Goal: Information Seeking & Learning: Learn about a topic

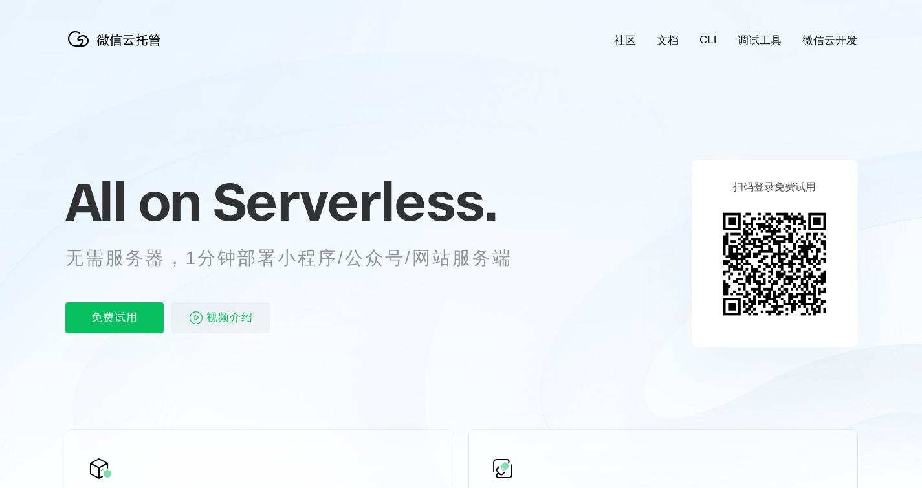
scroll to position [0, 2300]
click at [433, 263] on p "无需服务器，1分钟部署小程序/公众号/网站服务端" at bounding box center [300, 258] width 471 height 26
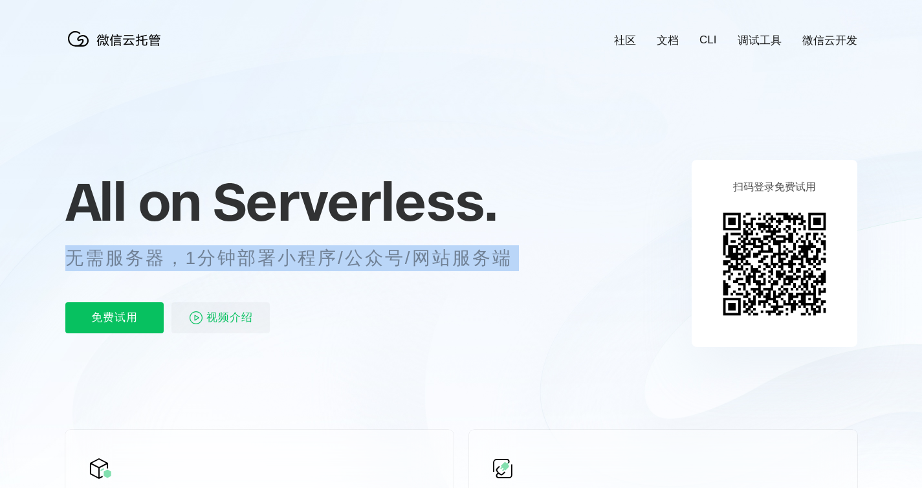
click at [456, 282] on div "All on Serverless. 无需服务器，1分钟部署小程序/公众号/网站服务端 免费试用 视频介绍" at bounding box center [304, 253] width 479 height 188
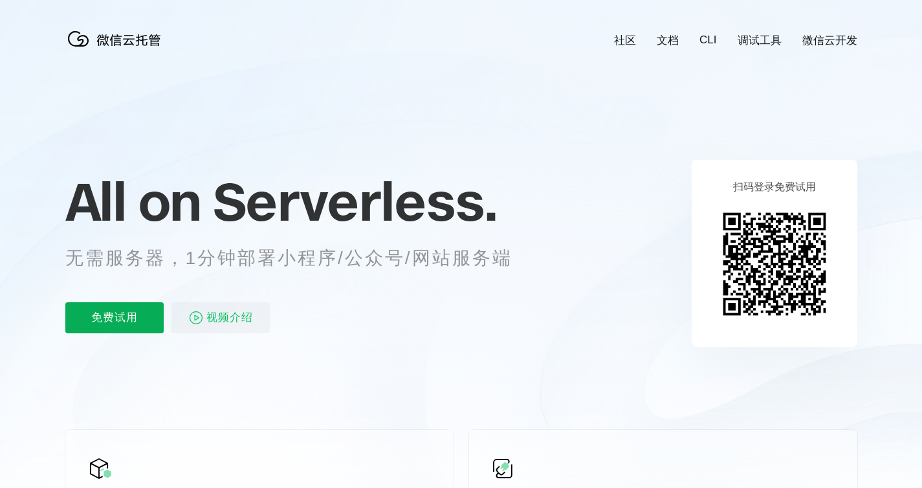
click at [125, 319] on p "免费试用" at bounding box center [114, 317] width 98 height 31
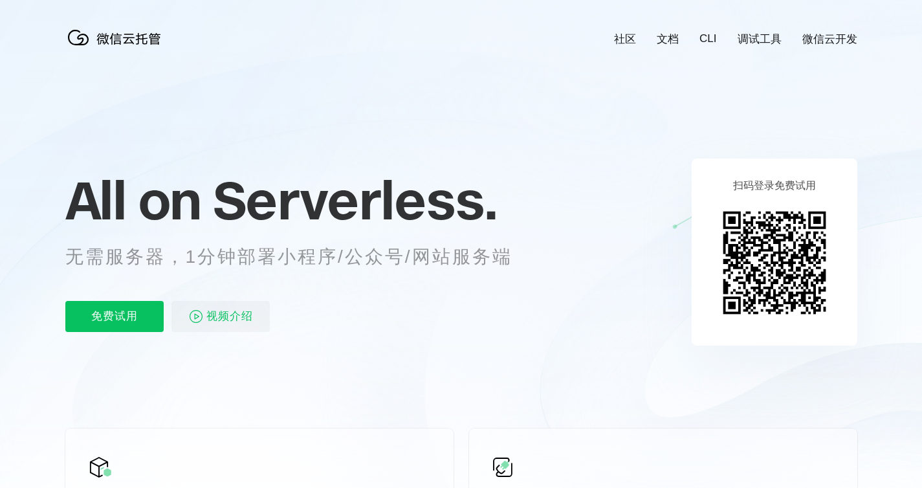
scroll to position [5, 0]
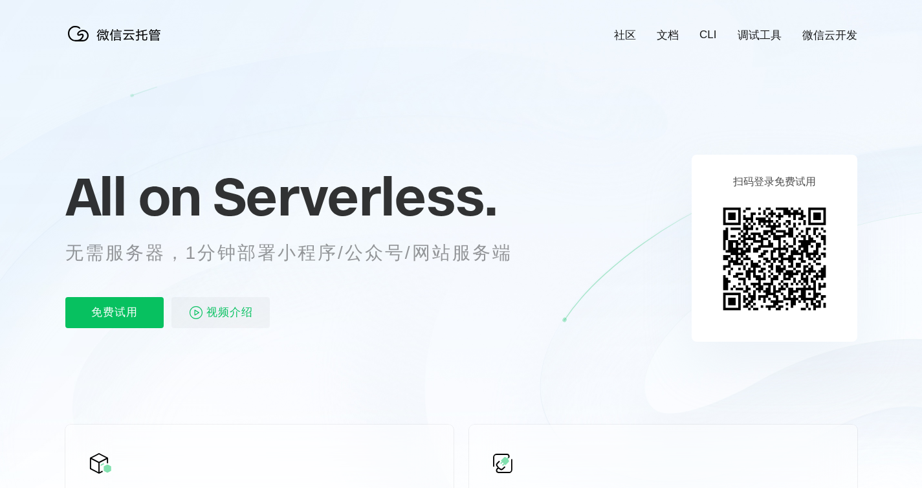
click at [876, 113] on icon at bounding box center [461, 344] width 1242 height 699
click at [448, 183] on span "Serverless." at bounding box center [355, 196] width 284 height 65
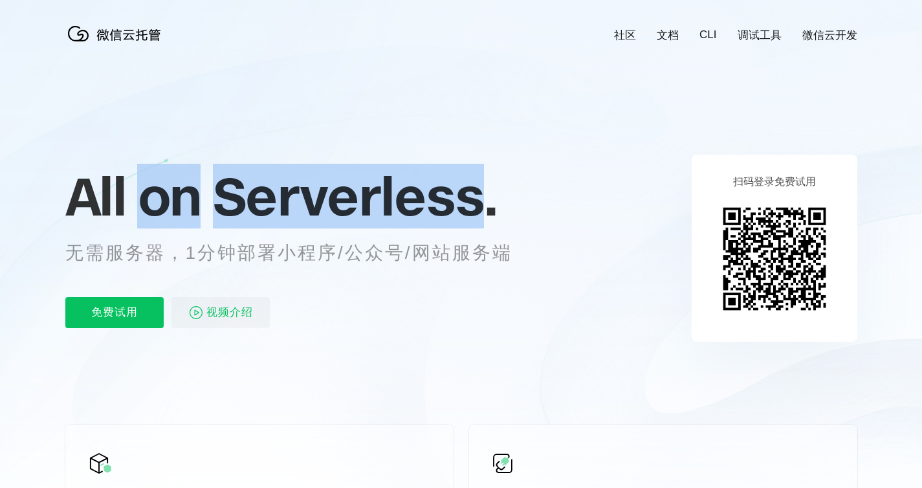
click at [448, 183] on span "Serverless." at bounding box center [355, 196] width 284 height 65
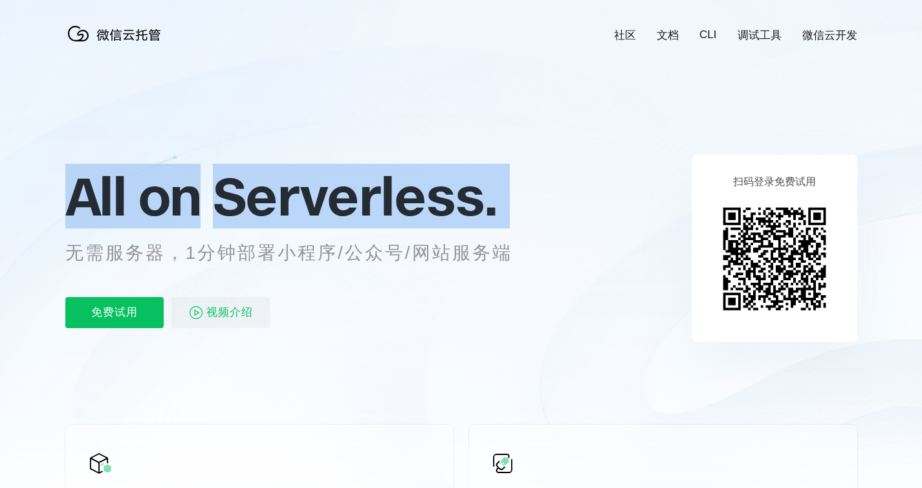
click at [448, 183] on span "Serverless." at bounding box center [355, 196] width 284 height 65
click at [435, 243] on p "无需服务器，1分钟部署小程序/公众号/网站服务端" at bounding box center [300, 253] width 471 height 26
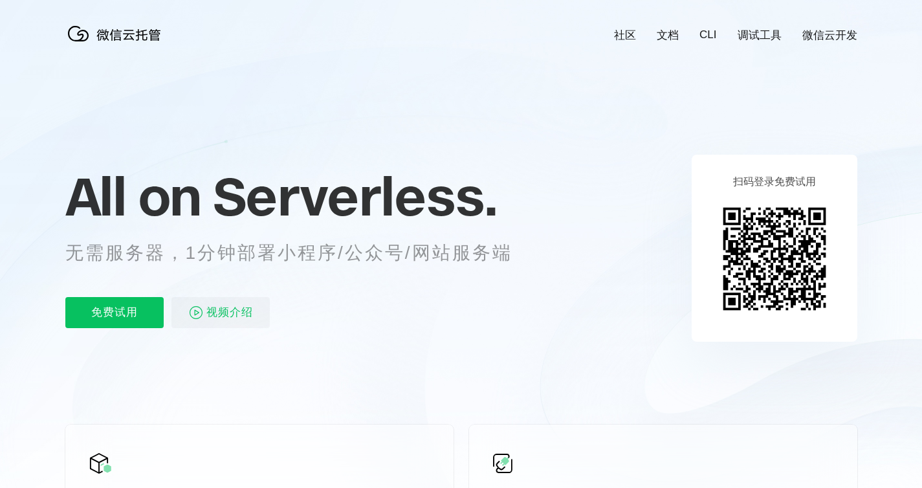
click at [350, 272] on div "All on Serverless. 无需服务器，1分钟部署小程序/公众号/网站服务端 免费试用 视频介绍" at bounding box center [304, 248] width 479 height 188
click at [157, 308] on p "免费试用" at bounding box center [114, 312] width 98 height 31
click at [309, 255] on p "无需服务器，1分钟部署小程序/公众号/网站服务端" at bounding box center [300, 253] width 471 height 26
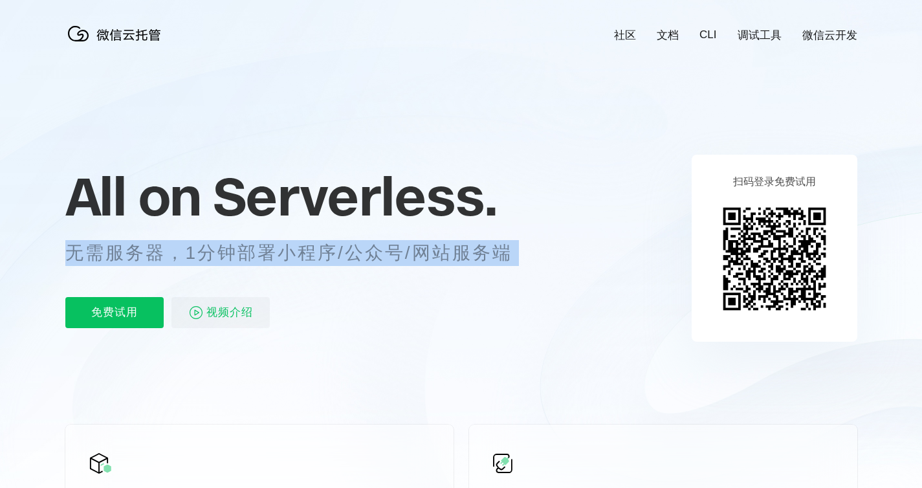
click at [352, 286] on div "All on Serverless. 无需服务器，1分钟部署小程序/公众号/网站服务端 免费试用 视频介绍" at bounding box center [304, 248] width 479 height 188
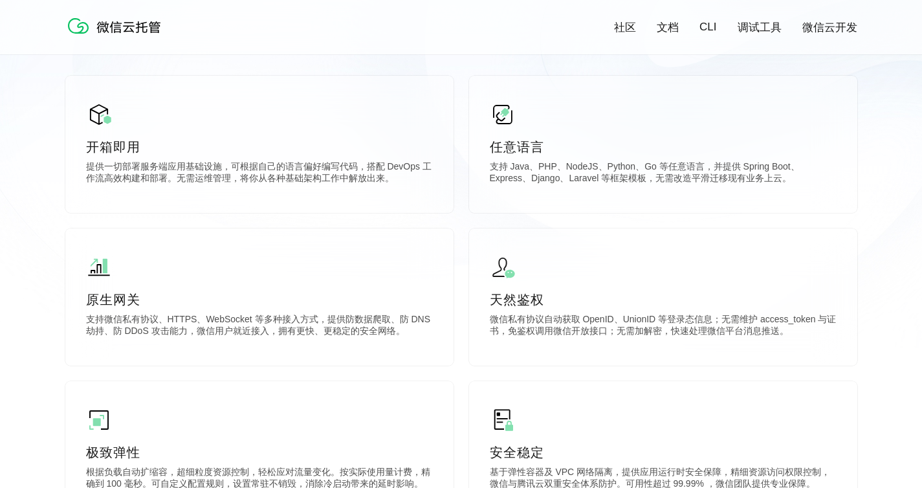
scroll to position [362, 0]
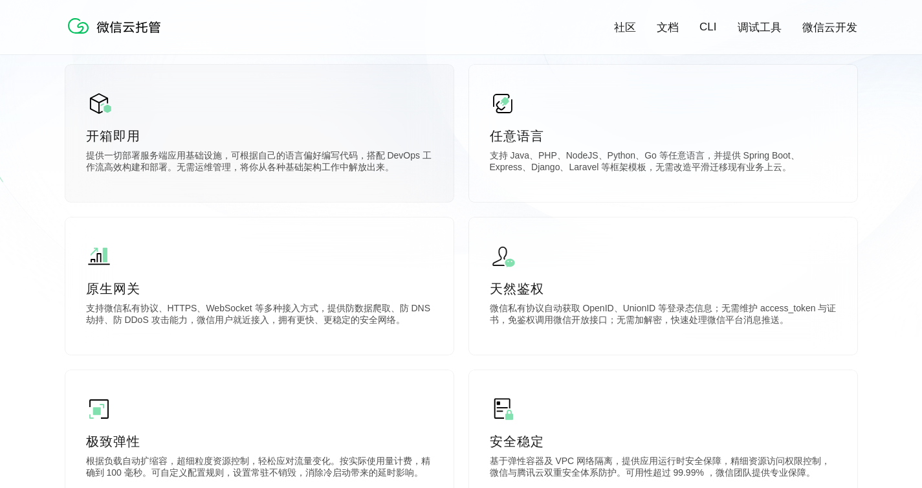
click at [349, 191] on div "开箱即用 提供一切部署服务端应用基础设施，可根据自己的语言偏好编写代码，搭配 DevOps 工作流高效构建和部署。无需运维管理，将你从各种基础架构工作中解放出…" at bounding box center [259, 133] width 388 height 137
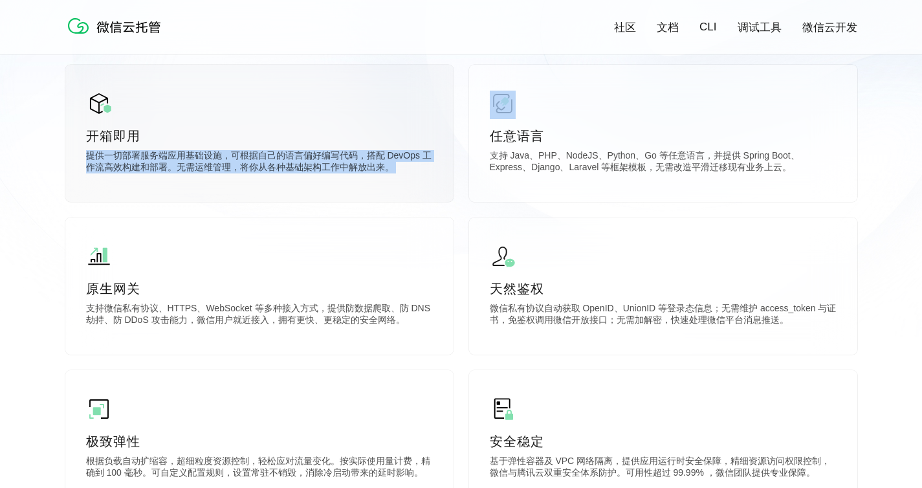
click at [341, 176] on div at bounding box center [341, 176] width 0 height 0
click at [403, 193] on div "开箱即用 提供一切部署服务端应用基础设施，可根据自己的语言偏好编写代码，搭配 DevOps 工作流高效构建和部署。无需运维管理，将你从各种基础架构工作中解放出…" at bounding box center [259, 133] width 388 height 137
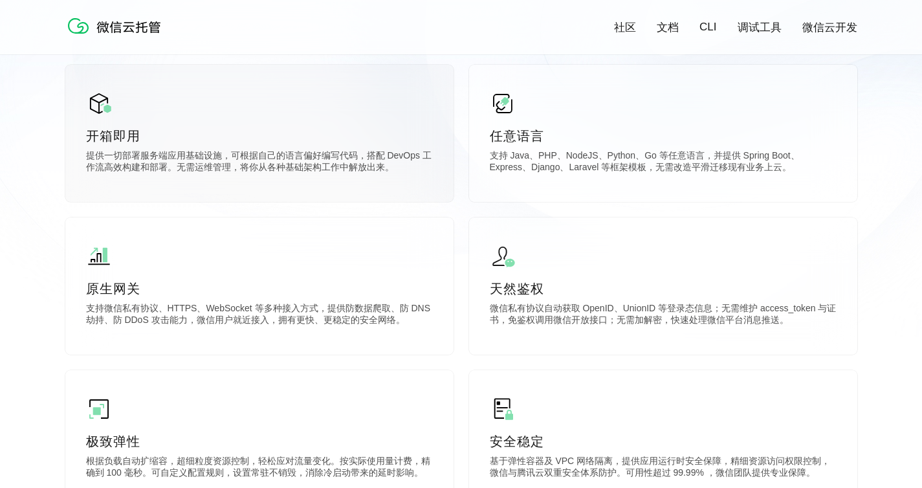
click at [433, 173] on div "开箱即用 提供一切部署服务端应用基础设施，可根据自己的语言偏好编写代码，搭配 DevOps 工作流高效构建和部署。无需运维管理，将你从各种基础架构工作中解放出…" at bounding box center [259, 133] width 388 height 137
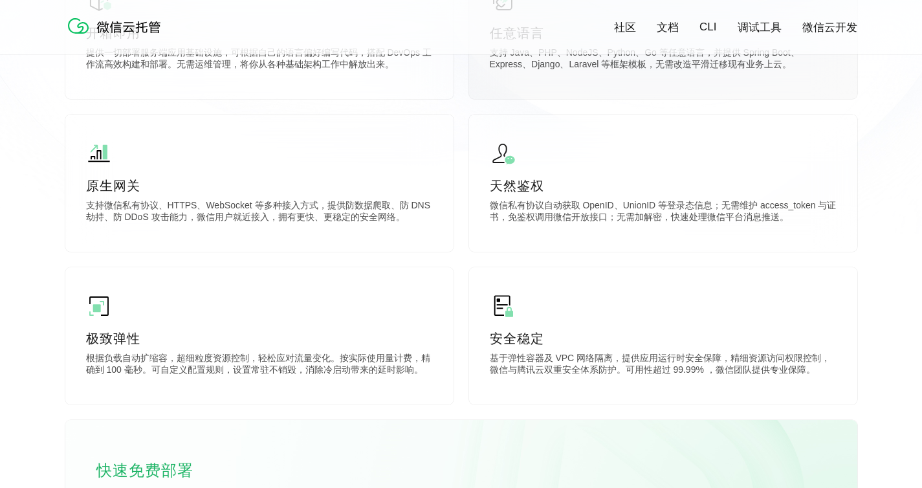
scroll to position [472, 0]
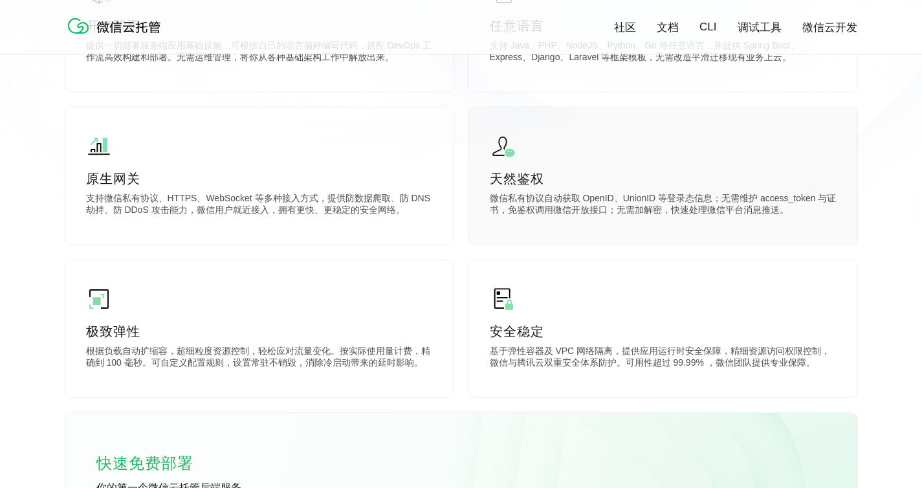
click at [632, 208] on p "微信私有协议自动获取 OpenID、UnionID 等登录态信息；无需维护 access_token 与证书，免鉴权调用微信开放接口；无需加解密，快速处理微信…" at bounding box center [663, 206] width 347 height 26
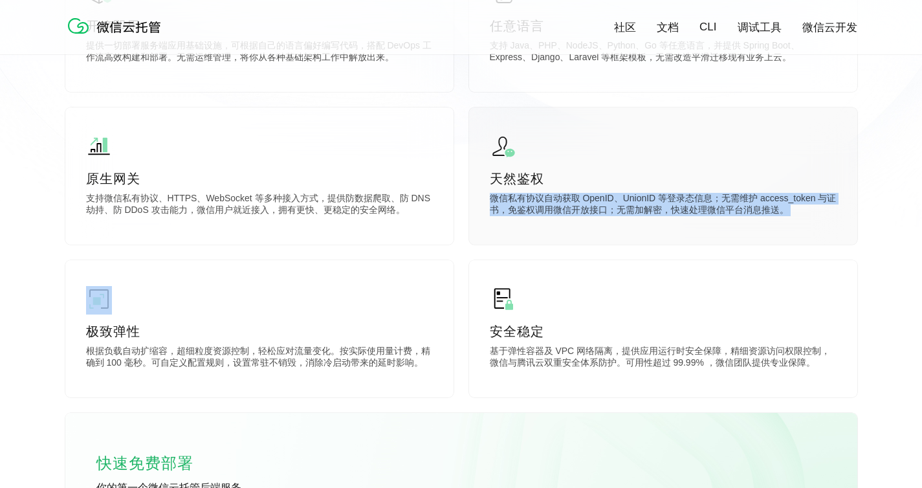
click at [632, 208] on p "微信私有协议自动获取 OpenID、UnionID 等登录态信息；无需维护 access_token 与证书，免鉴权调用微信开放接口；无需加解密，快速处理微信…" at bounding box center [663, 206] width 347 height 26
click at [708, 206] on p "微信私有协议自动获取 OpenID、UnionID 等登录态信息；无需维护 access_token 与证书，免鉴权调用微信开放接口；无需加解密，快速处理微信…" at bounding box center [663, 206] width 347 height 26
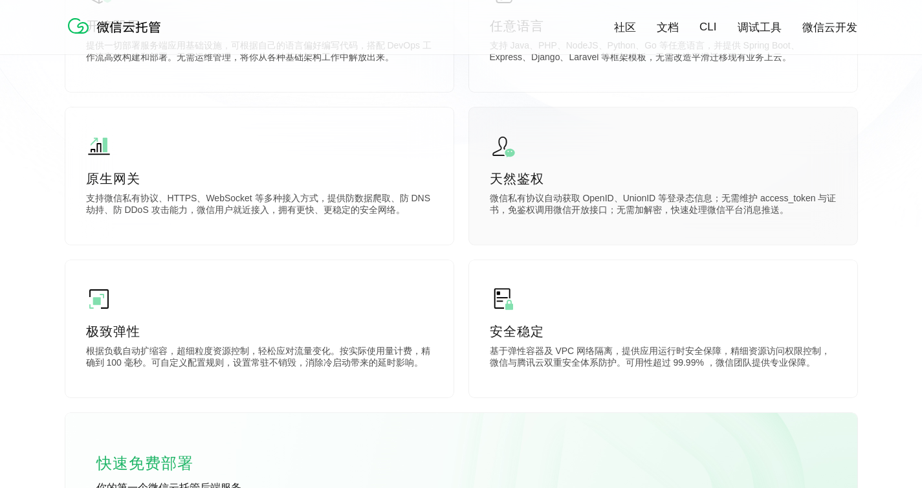
click at [708, 206] on p "微信私有协议自动获取 OpenID、UnionID 等登录态信息；无需维护 access_token 与证书，免鉴权调用微信开放接口；无需加解密，快速处理微信…" at bounding box center [663, 206] width 347 height 26
click at [699, 189] on div at bounding box center [699, 189] width 0 height 0
click at [765, 210] on p "微信私有协议自动获取 OpenID、UnionID 等登录态信息；无需维护 access_token 与证书，免鉴权调用微信开放接口；无需加解密，快速处理微信…" at bounding box center [663, 206] width 347 height 26
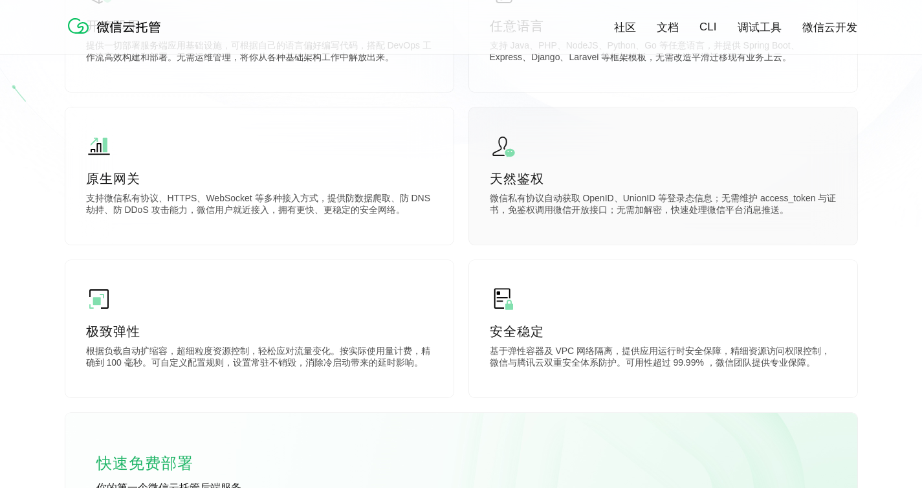
scroll to position [512, 0]
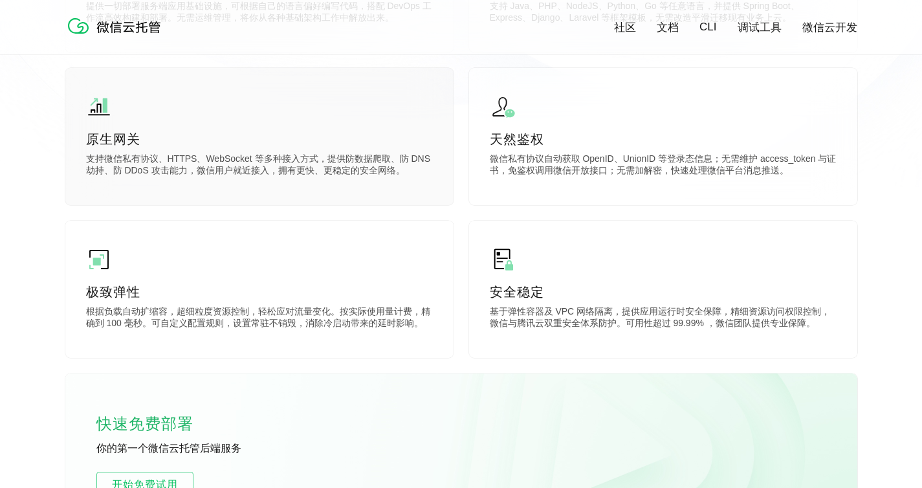
click at [246, 160] on p "支持微信私有协议、HTTPS、WebSocket 等多种接入方式，提供防数据爬取、防 DNS 劫持、防 DDoS 攻击能力，微信用户就近接入，拥有更快、更稳定…" at bounding box center [259, 166] width 347 height 26
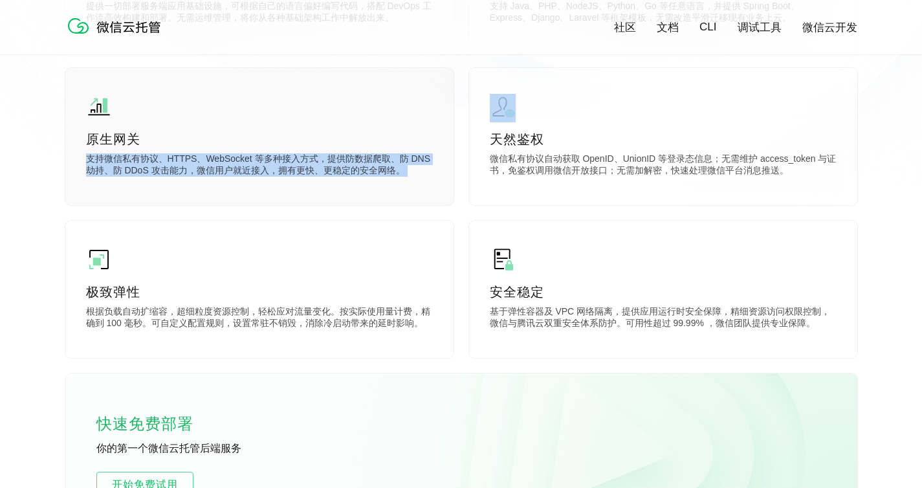
click at [277, 201] on div "原生网关 支持微信私有协议、HTTPS、WebSocket 等多种接入方式，提供防数据爬取、防 DNS 劫持、防 DDoS 攻击能力，微信用户就近接入，拥有更…" at bounding box center [259, 136] width 388 height 137
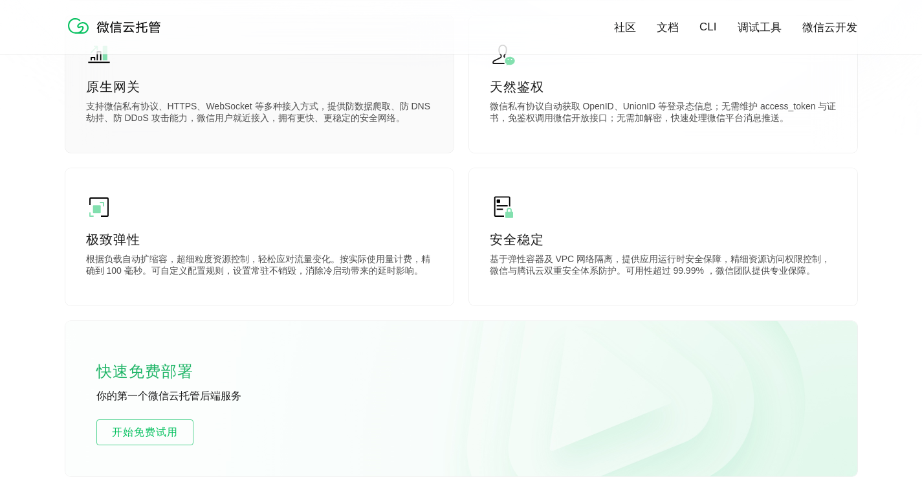
scroll to position [565, 0]
click at [263, 272] on p "根据负载自动扩缩容，超细粒度资源控制，轻松应对流量变化。按实际使用量计费，精确到 100 毫秒。可自定义配置规则，设置常驻不销毁，消除冷启动带来的延时影响。" at bounding box center [259, 266] width 347 height 26
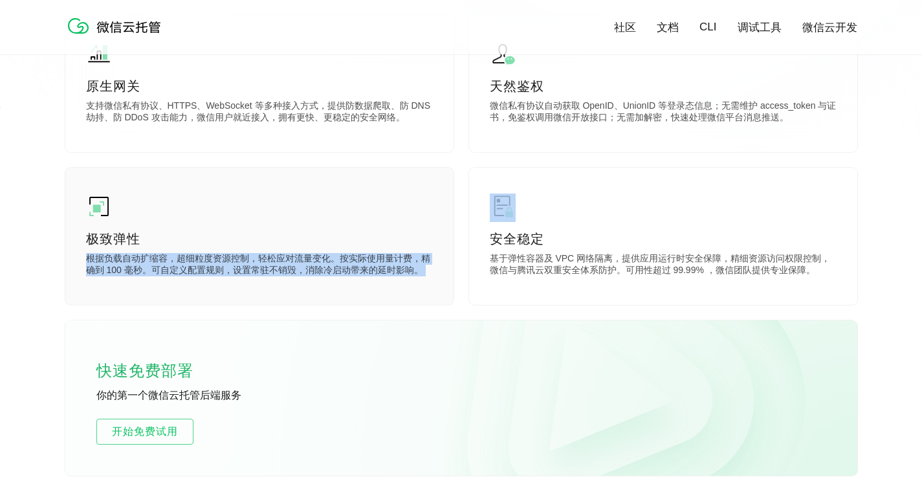
click at [293, 277] on p "根据负载自动扩缩容，超细粒度资源控制，轻松应对流量变化。按实际使用量计费，精确到 100 毫秒。可自定义配置规则，设置常驻不销毁，消除冷启动带来的延时影响。" at bounding box center [259, 266] width 347 height 26
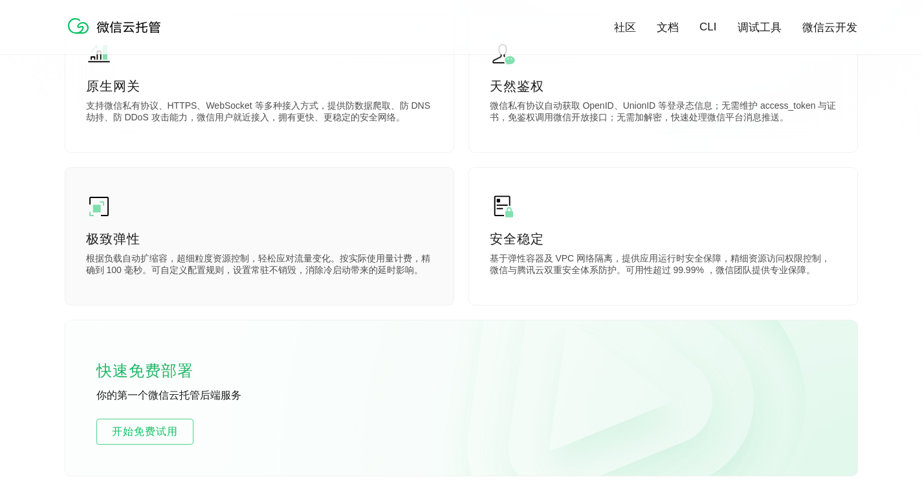
click at [293, 277] on p "根据负载自动扩缩容，超细粒度资源控制，轻松应对流量变化。按实际使用量计费，精确到 100 毫秒。可自定义配置规则，设置常驻不销毁，消除冷启动带来的延时影响。" at bounding box center [259, 266] width 347 height 26
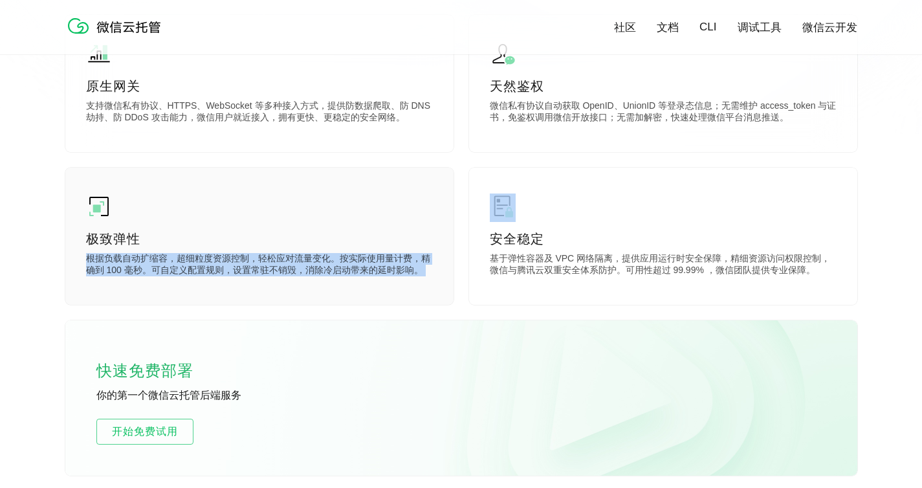
click at [293, 277] on p "根据负载自动扩缩容，超细粒度资源控制，轻松应对流量变化。按实际使用量计费，精确到 100 毫秒。可自定义配置规则，设置常驻不销毁，消除冷启动带来的延时影响。" at bounding box center [259, 266] width 347 height 26
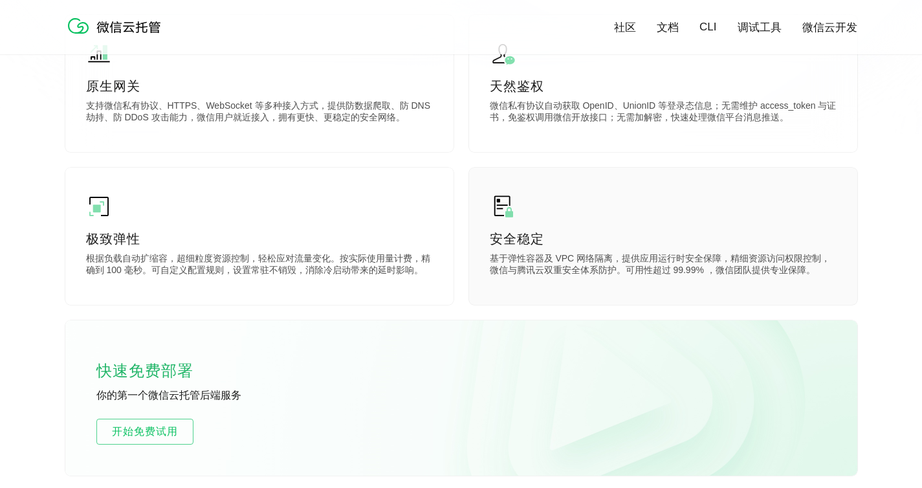
click at [613, 275] on p "基于弹性容器及 VPC 网络隔离，提供应用运行时安全保障，精细资源访问权限控制，微信与腾讯云双重安全体系防护。可用性超过 99.99% ，微信团队提供专业保障。" at bounding box center [663, 266] width 347 height 26
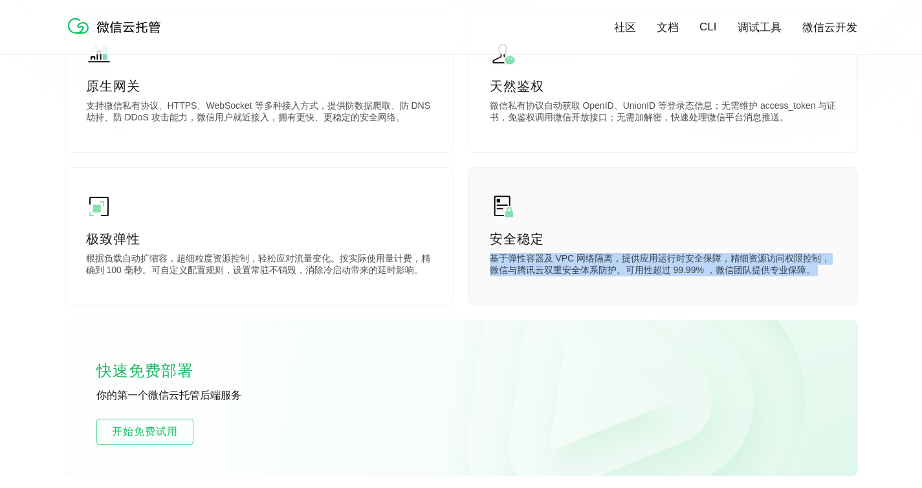
click at [613, 275] on p "基于弹性容器及 VPC 网络隔离，提供应用运行时安全保障，精细资源访问权限控制，微信与腾讯云双重安全体系防护。可用性超过 99.99% ，微信团队提供专业保障。" at bounding box center [663, 266] width 347 height 26
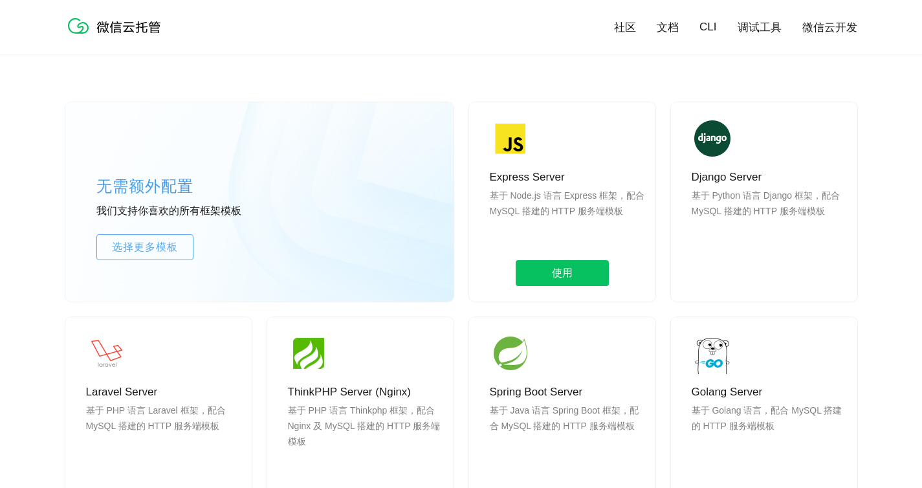
scroll to position [1055, 0]
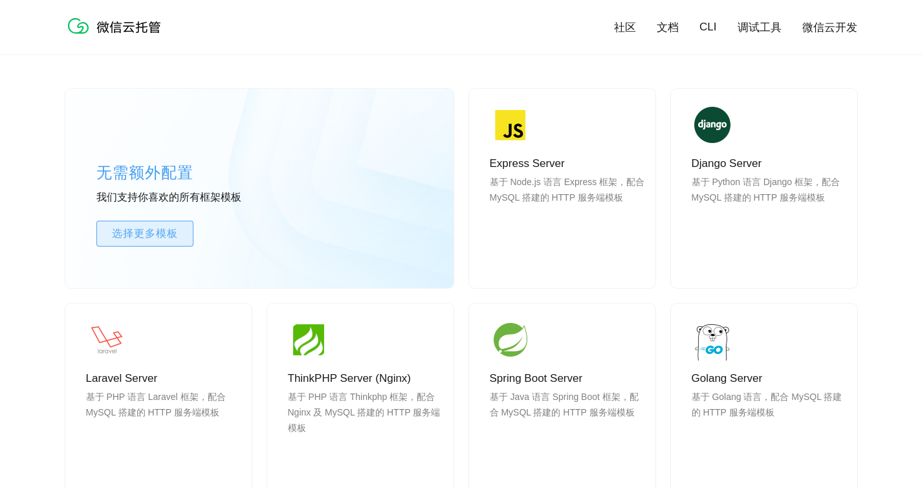
click at [176, 232] on span "选择更多模板" at bounding box center [145, 234] width 96 height 16
